Goal: Information Seeking & Learning: Compare options

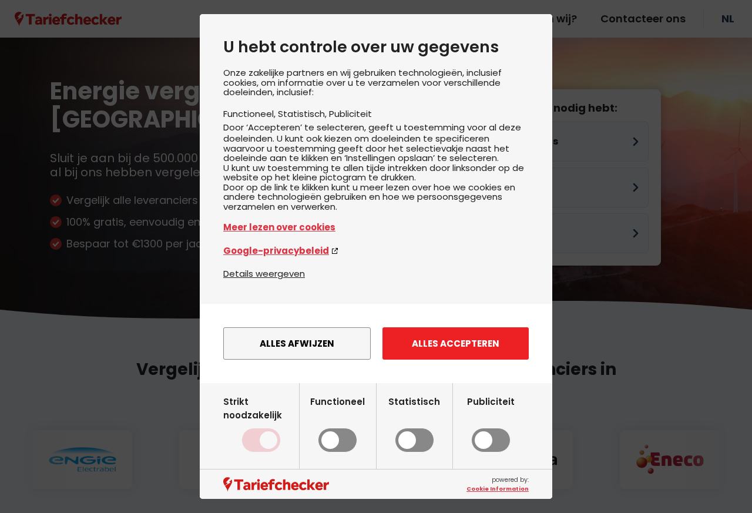
click at [450, 360] on button "Alles accepteren" at bounding box center [456, 343] width 146 height 32
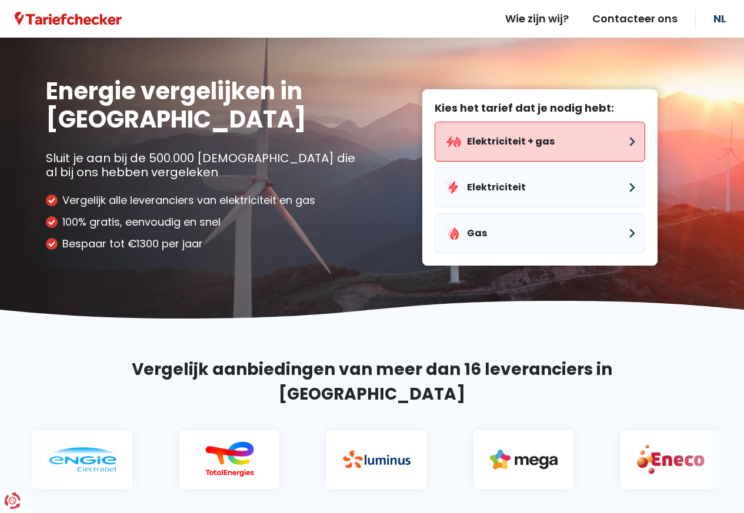
click at [485, 144] on button "Elektriciteit + gas" at bounding box center [539, 142] width 210 height 40
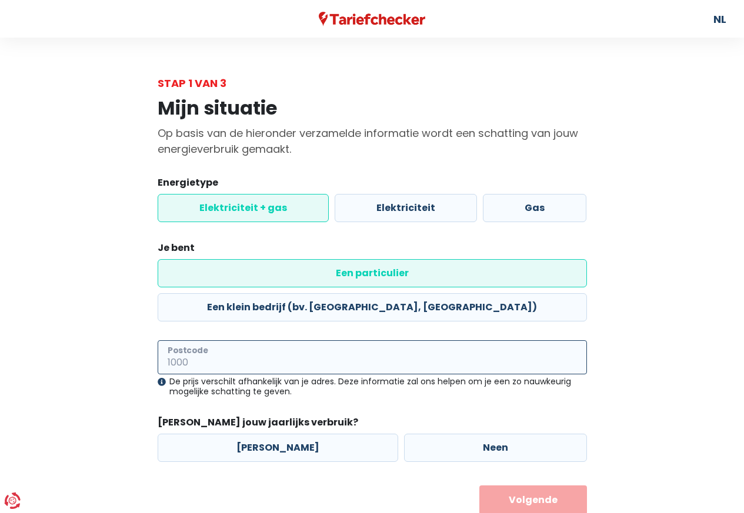
click at [220, 340] on input "Postcode" at bounding box center [372, 357] width 429 height 34
type input "2800"
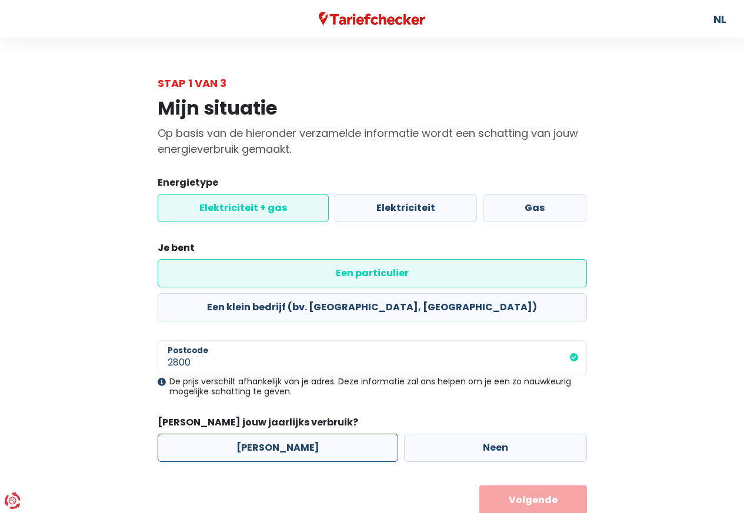
click at [260, 434] on label "[PERSON_NAME]" at bounding box center [278, 448] width 240 height 28
click at [260, 434] on input "[PERSON_NAME]" at bounding box center [278, 448] width 240 height 28
radio input "true"
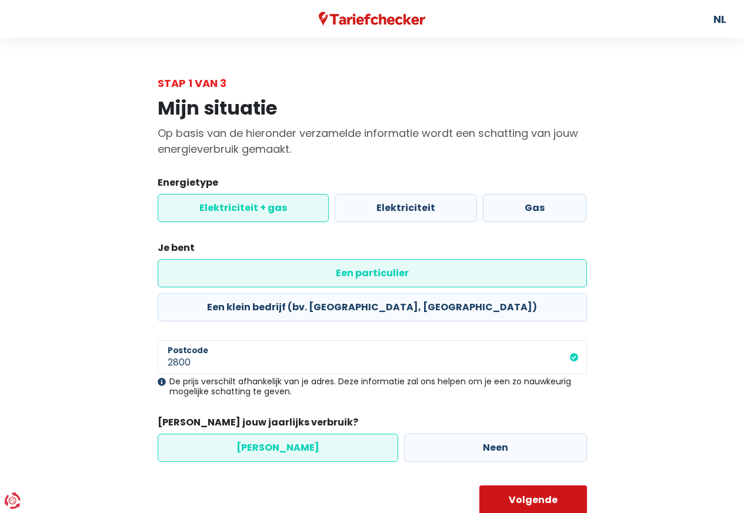
click at [527, 486] on button "Volgende" at bounding box center [533, 500] width 108 height 29
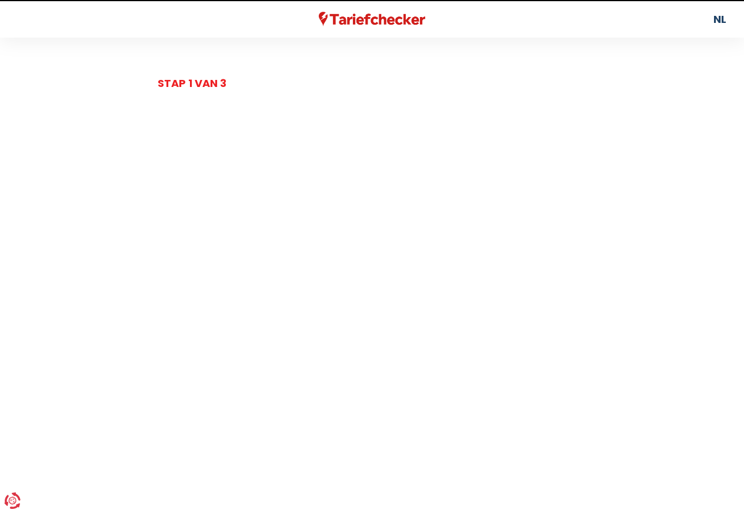
select select
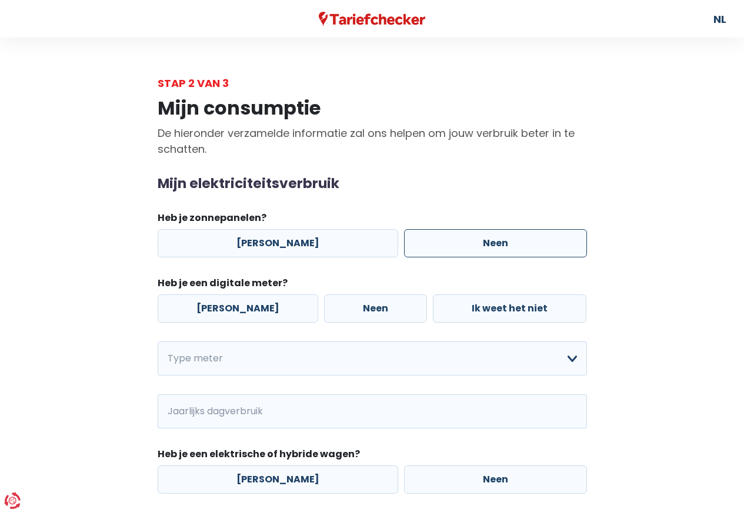
click at [466, 247] on label "Neen" at bounding box center [495, 243] width 183 height 28
click at [466, 247] on input "Neen" at bounding box center [495, 243] width 183 height 28
radio input "true"
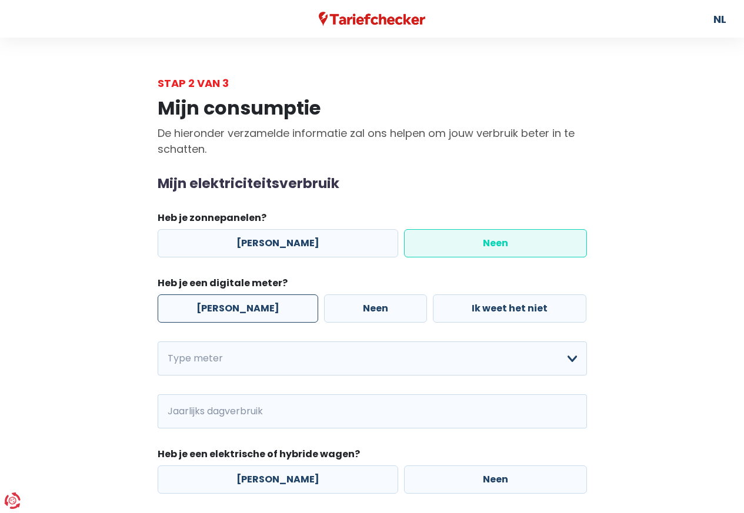
click at [221, 309] on label "[PERSON_NAME]" at bounding box center [238, 309] width 160 height 28
click at [221, 309] on input "[PERSON_NAME]" at bounding box center [238, 309] width 160 height 28
radio input "true"
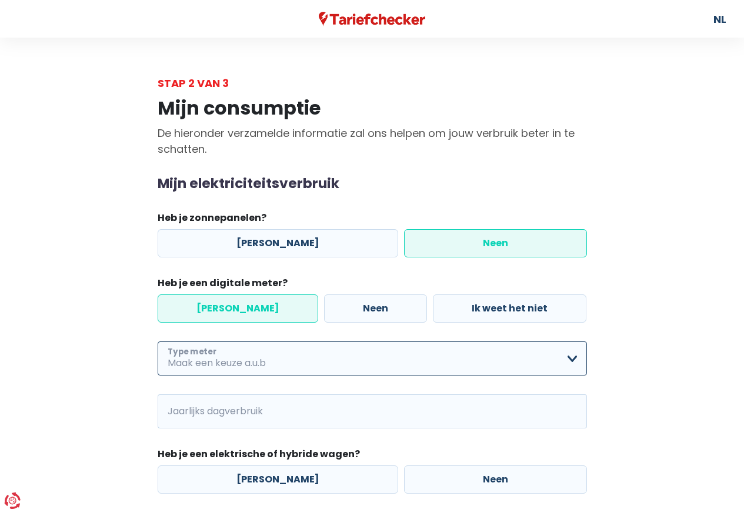
click at [571, 356] on select "Enkelvoudig Tweevoudig Enkelvoudig + uitsluitend nachttarief Tweevoudig + uitsl…" at bounding box center [372, 359] width 429 height 34
select select "day_night_bi_hourly"
click at [158, 342] on select "Enkelvoudig Tweevoudig Enkelvoudig + uitsluitend nachttarief Tweevoudig + uitsl…" at bounding box center [372, 359] width 429 height 34
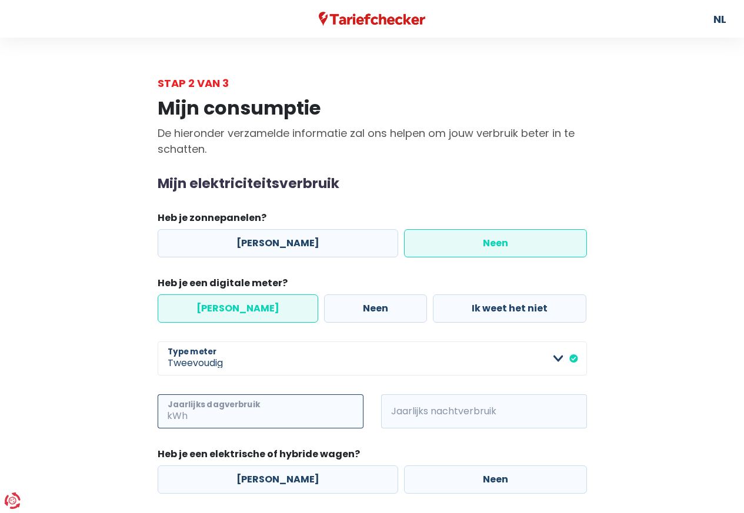
click at [226, 409] on input "Jaarlijks dagverbruik" at bounding box center [276, 411] width 173 height 34
type input "1400"
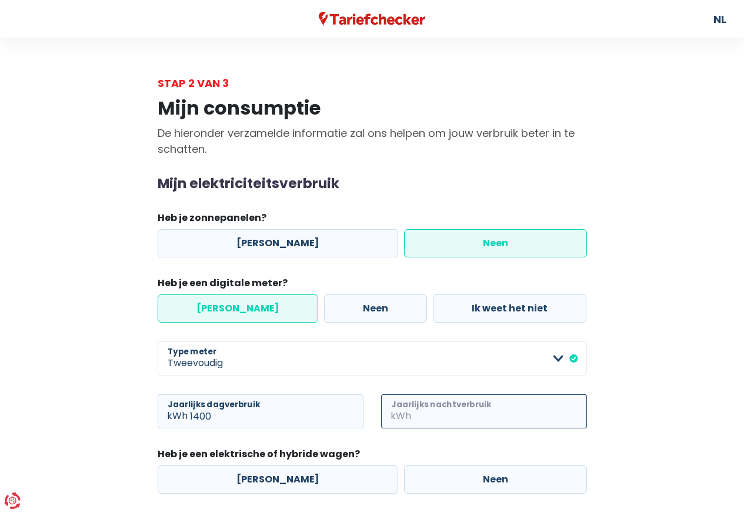
click at [436, 407] on input "Jaarlijks nachtverbruik" at bounding box center [499, 411] width 173 height 34
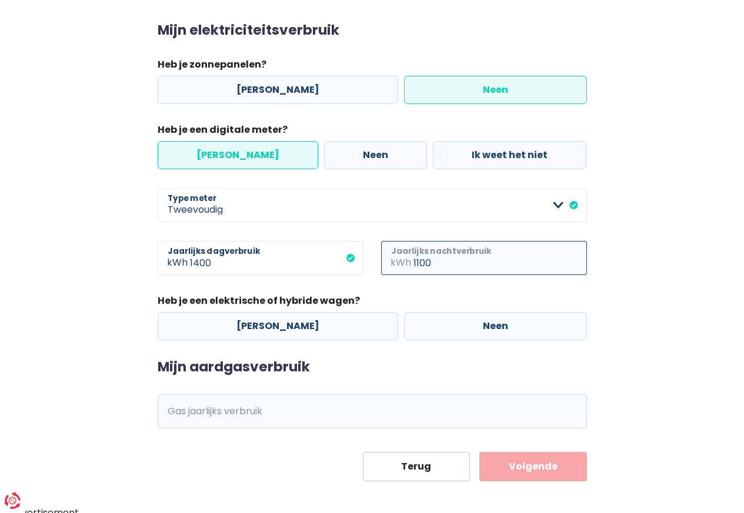
scroll to position [160, 0]
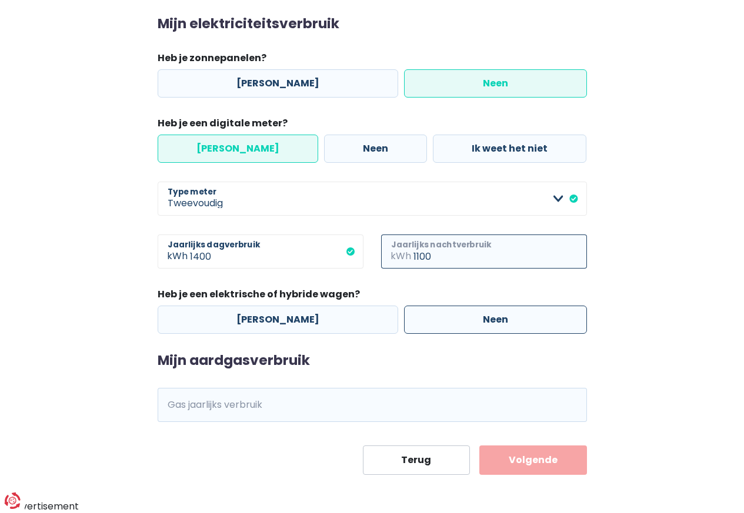
type input "1100"
click at [476, 317] on label "Neen" at bounding box center [495, 320] width 183 height 28
click at [476, 317] on input "Neen" at bounding box center [495, 320] width 183 height 28
radio input "true"
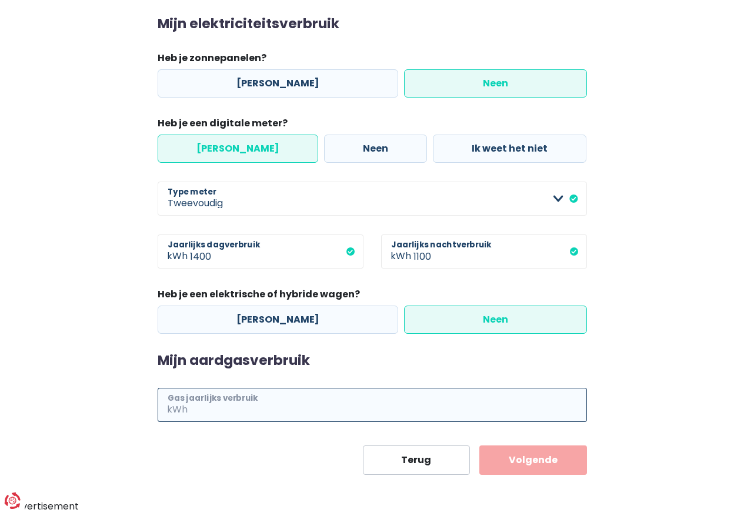
click at [249, 406] on input "Gas jaarlijks verbruik" at bounding box center [388, 405] width 397 height 34
type input "20000"
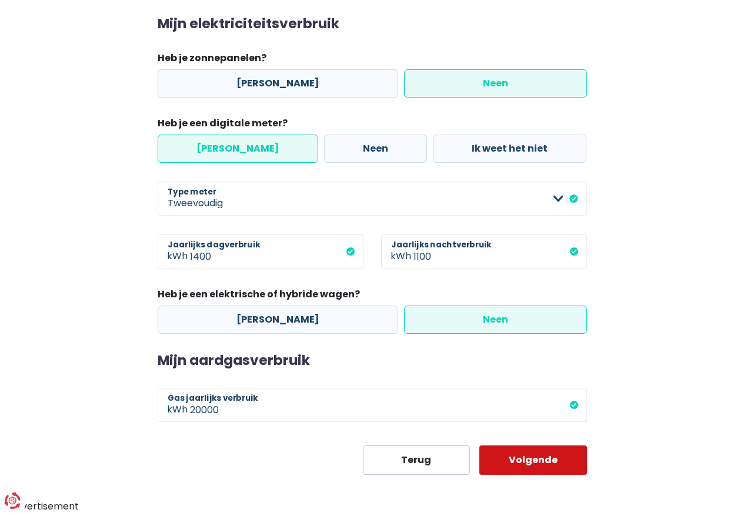
click at [520, 457] on button "Volgende" at bounding box center [533, 460] width 108 height 29
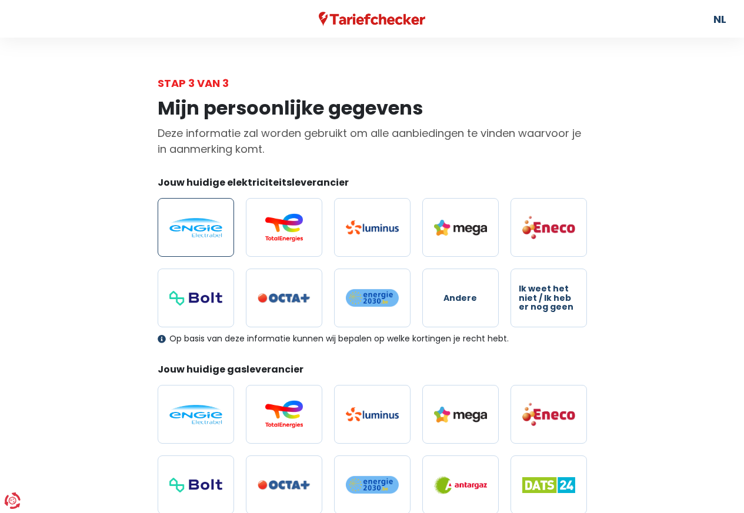
click at [192, 226] on img at bounding box center [195, 227] width 53 height 19
click at [192, 226] on input "radio" at bounding box center [196, 227] width 76 height 59
radio input "true"
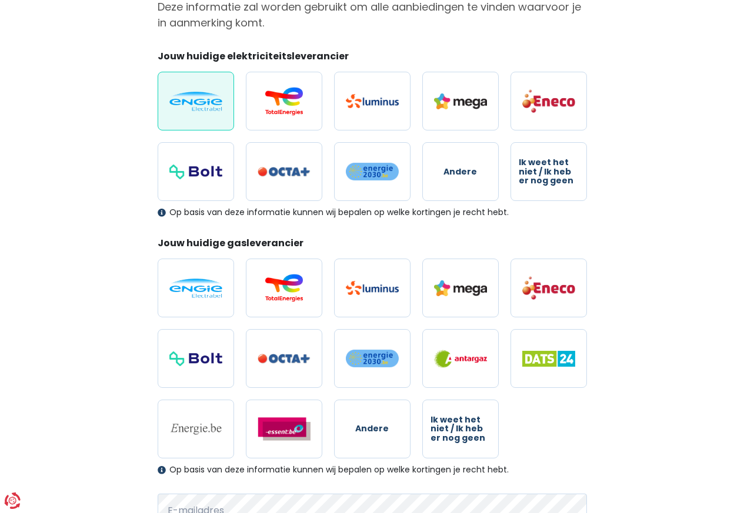
scroll to position [128, 0]
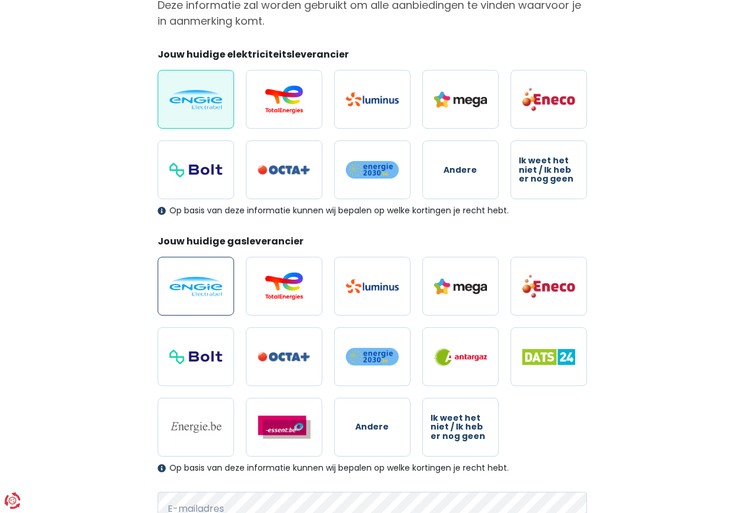
click at [208, 287] on img at bounding box center [195, 286] width 53 height 19
click at [208, 287] on input "radio" at bounding box center [196, 286] width 76 height 59
radio input "true"
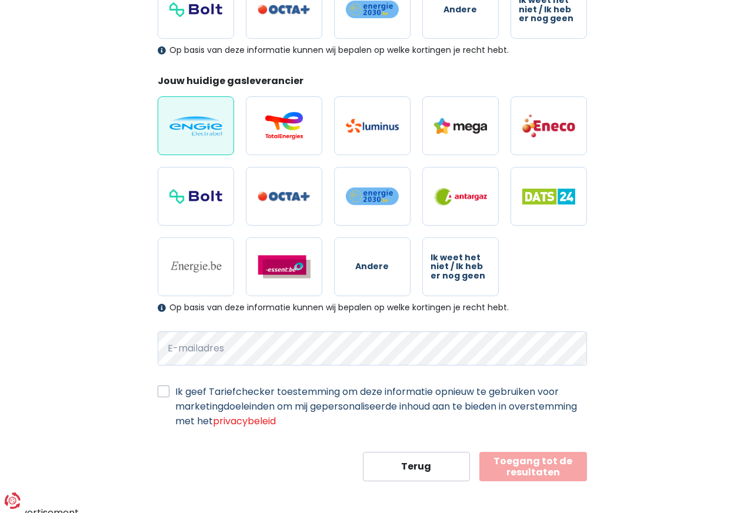
scroll to position [295, 0]
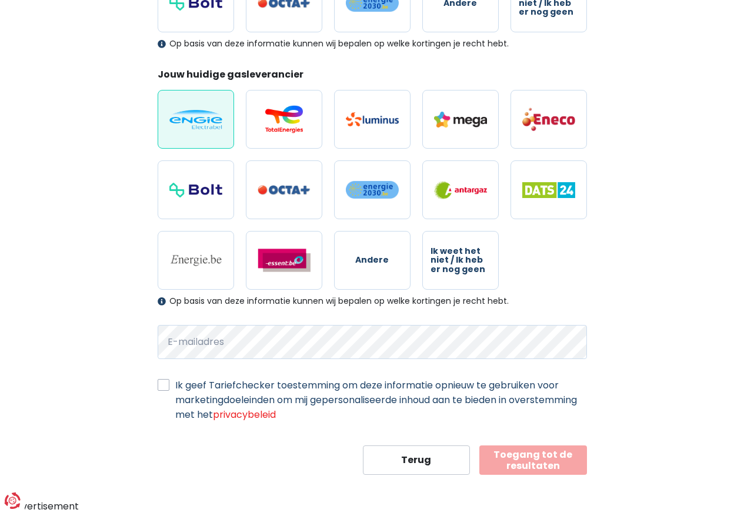
click at [175, 384] on label "Ik geef Tariefchecker toestemming om deze informatie opnieuw te gebruiken voor …" at bounding box center [380, 400] width 411 height 44
click at [164, 384] on input "Ik geef Tariefchecker toestemming om deze informatie opnieuw te gebruiken voor …" at bounding box center [164, 384] width 12 height 12
checkbox input "true"
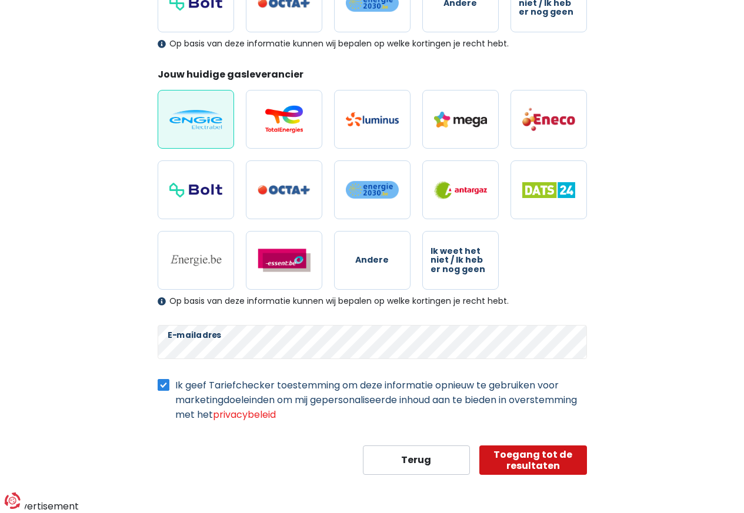
click at [533, 457] on button "Toegang tot de resultaten" at bounding box center [533, 460] width 108 height 29
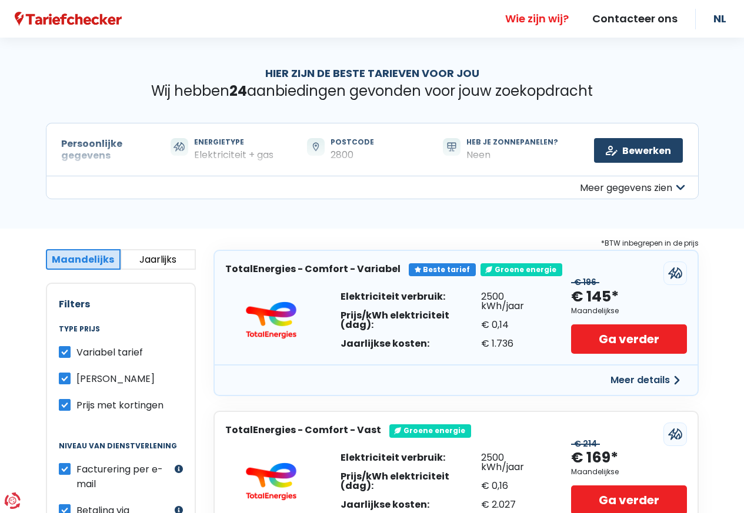
click at [540, 16] on link "Wie zijn wij?" at bounding box center [536, 19] width 87 height 38
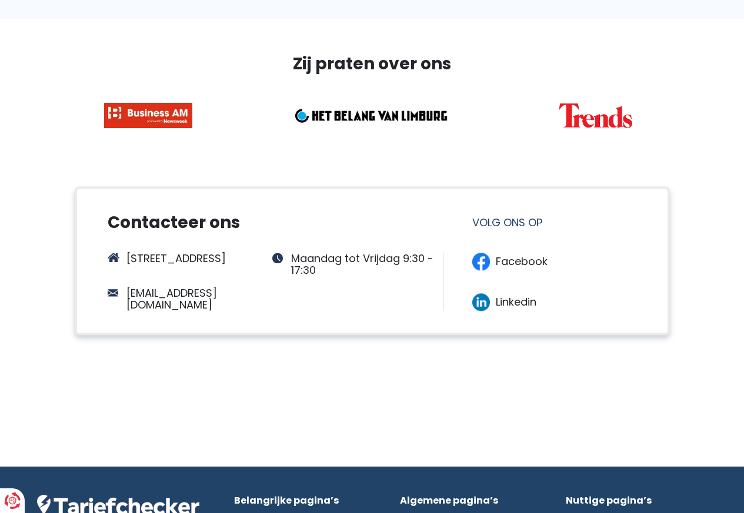
scroll to position [984, 0]
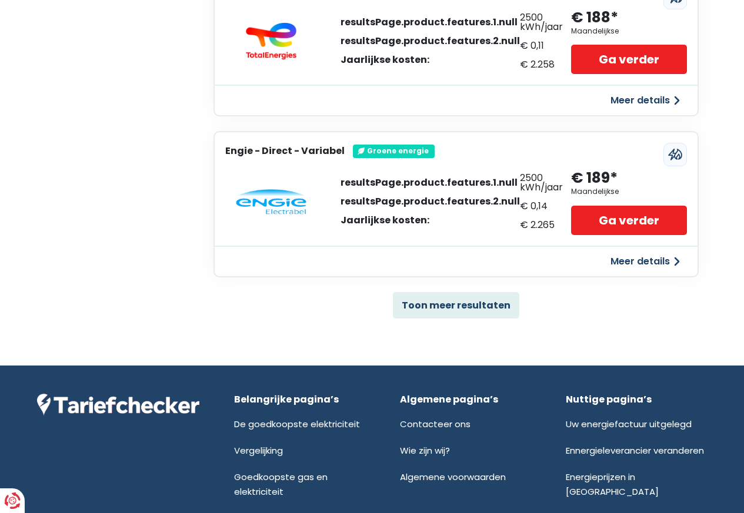
scroll to position [757, 0]
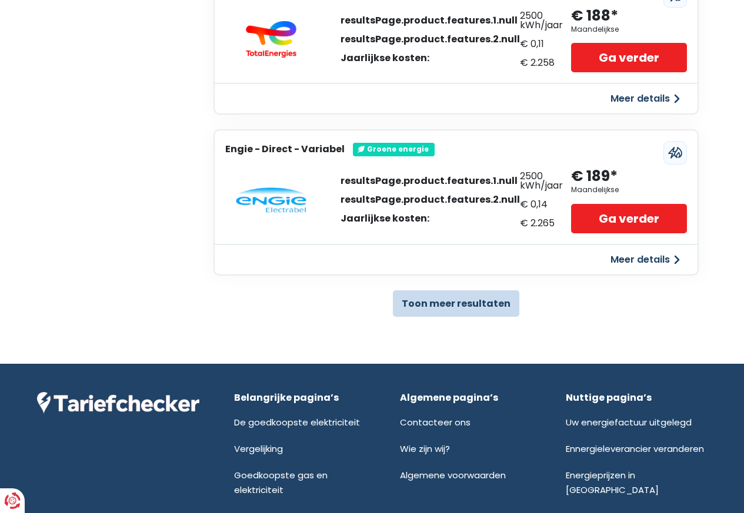
click at [444, 303] on button "Toon meer resultaten" at bounding box center [456, 303] width 126 height 26
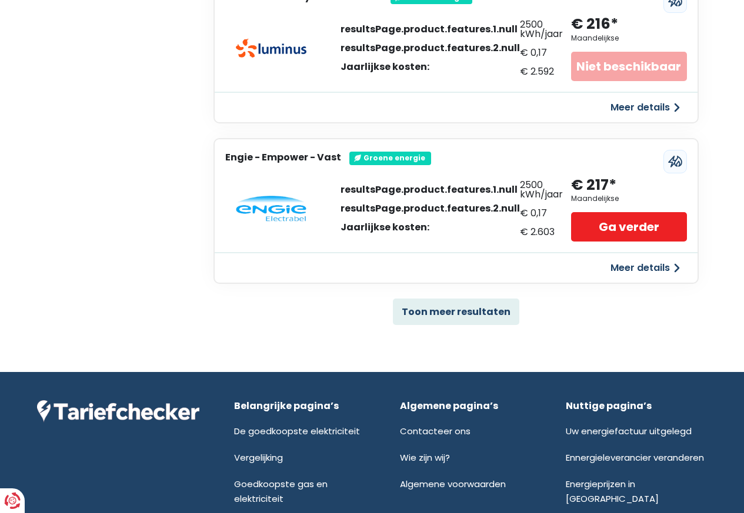
scroll to position [2397, 0]
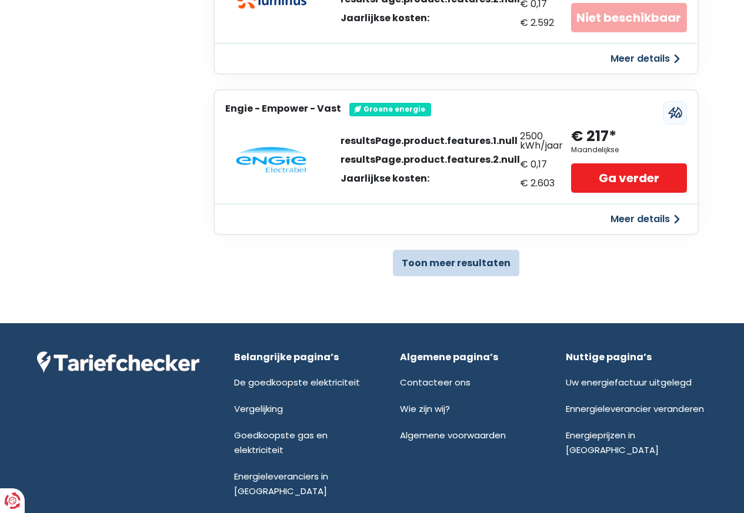
click at [441, 263] on button "Toon meer resultaten" at bounding box center [456, 263] width 126 height 26
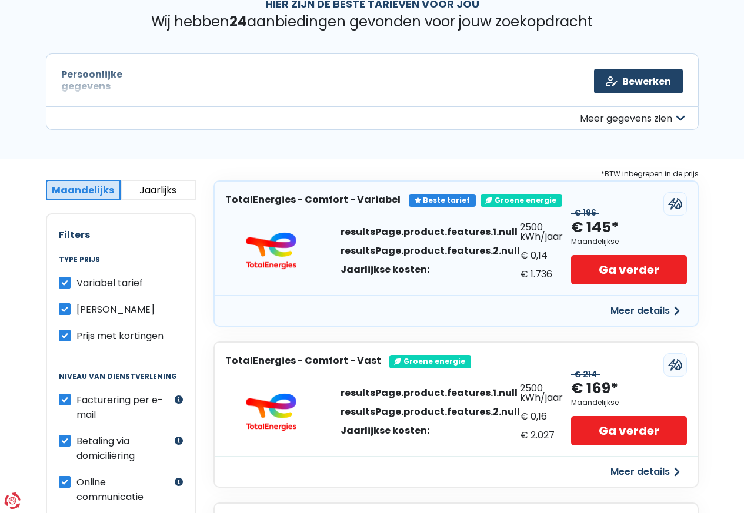
scroll to position [0, 0]
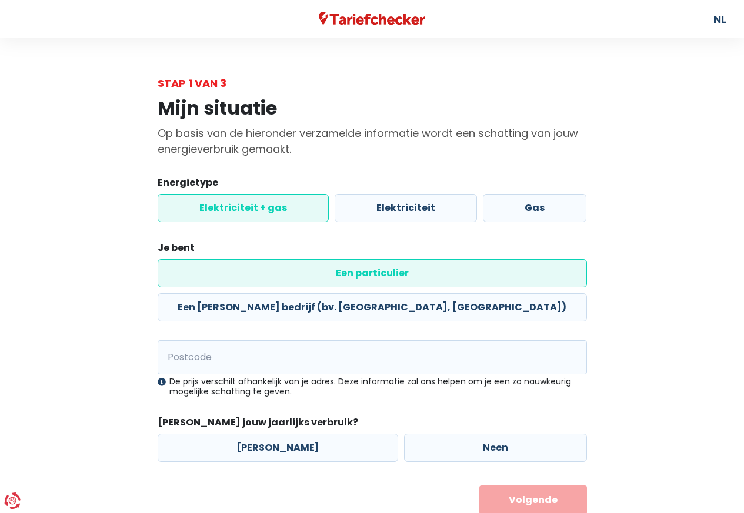
type input "2800"
radio input "true"
